Goal: Find specific page/section: Find specific page/section

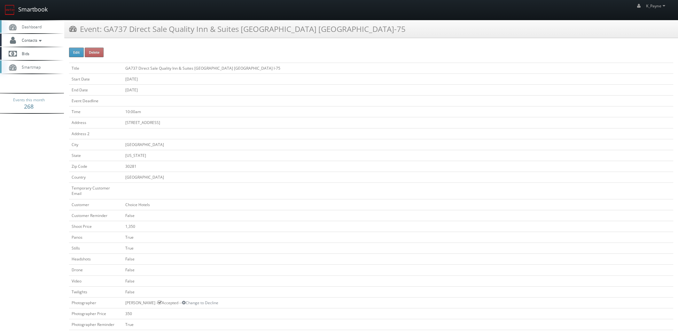
click at [37, 9] on link "Smartbook" at bounding box center [26, 10] width 52 height 20
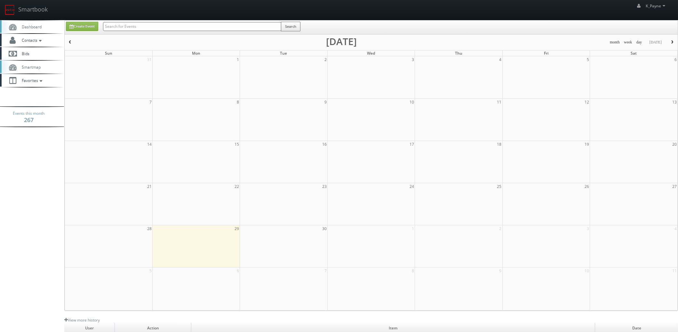
click at [114, 21] on div "Create Event Search" at bounding box center [371, 27] width 613 height 14
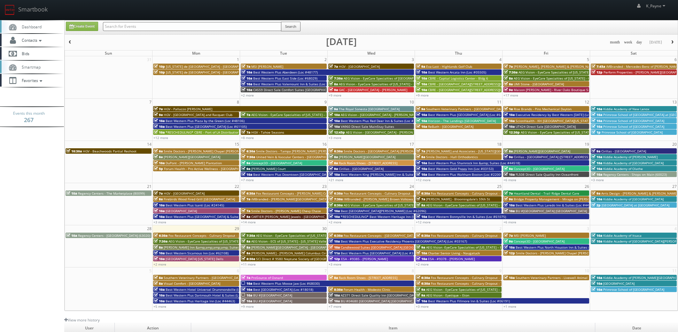
click at [114, 25] on input "text" at bounding box center [192, 26] width 178 height 9
type input "[PERSON_NAME]"
